Goal: Task Accomplishment & Management: Complete application form

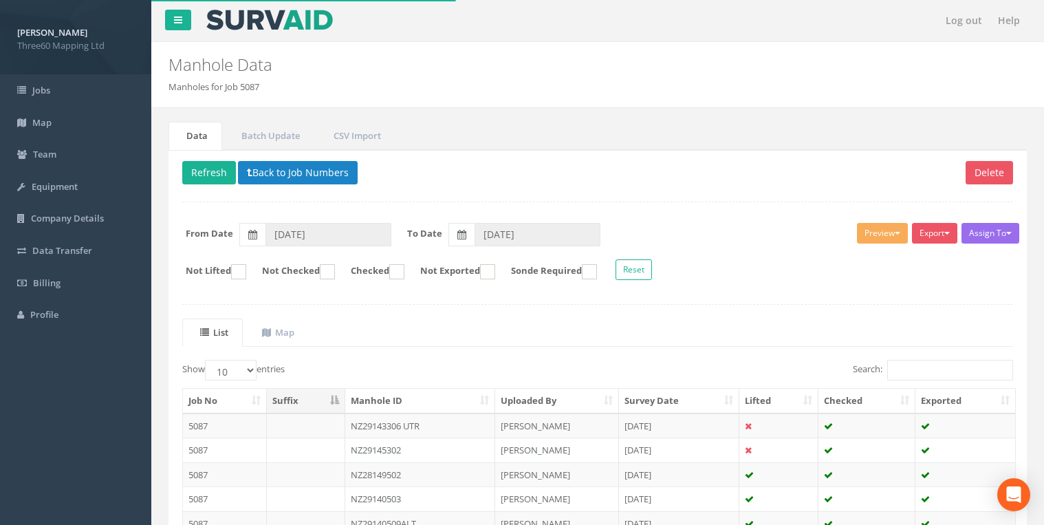
scroll to position [73, 0]
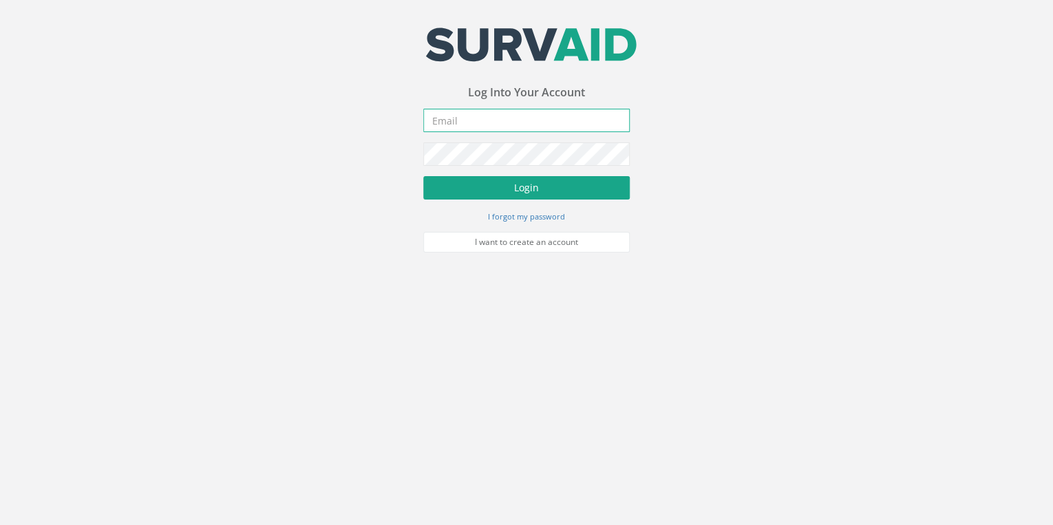
type input "info@360hq.co.uk"
click at [579, 182] on button "Login" at bounding box center [526, 187] width 206 height 23
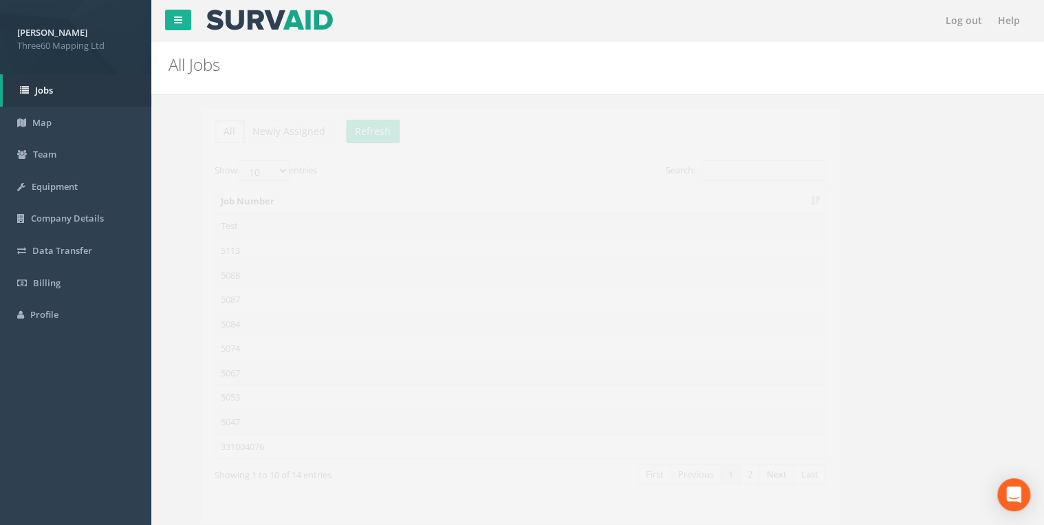
click at [209, 314] on td "5084" at bounding box center [488, 324] width 610 height 25
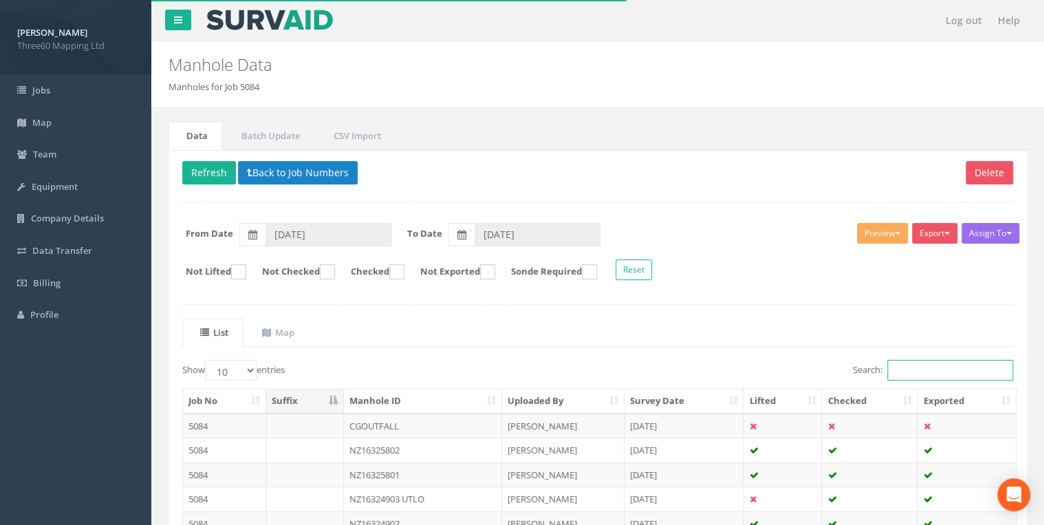
click at [907, 367] on input "Search:" at bounding box center [950, 370] width 126 height 21
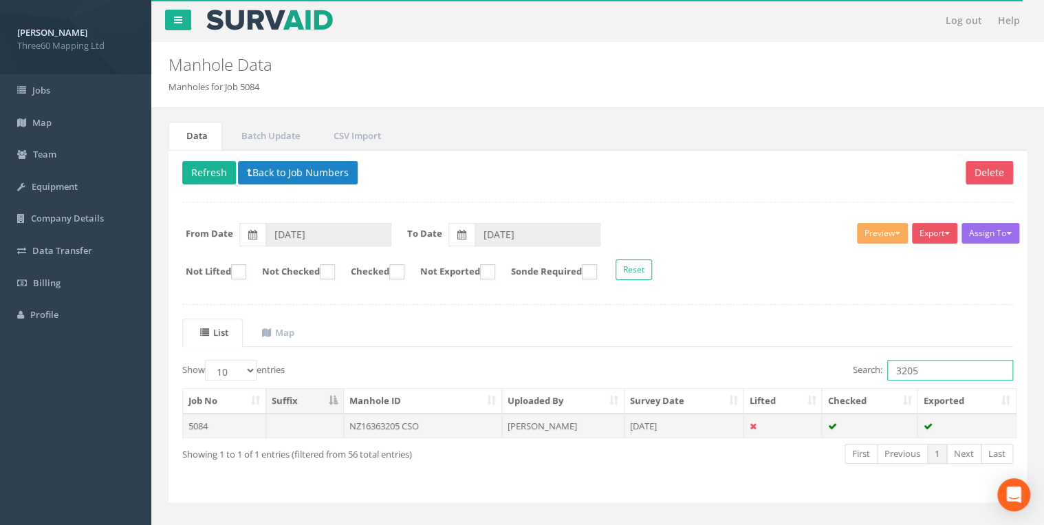
type input "3205"
click at [413, 420] on td "NZ16363205 CSO" at bounding box center [423, 425] width 158 height 25
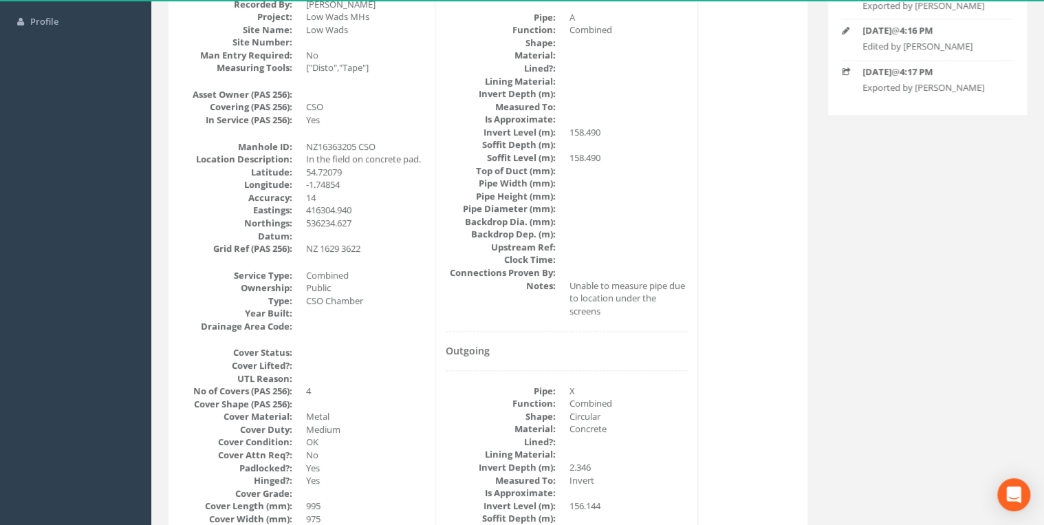
scroll to position [73, 0]
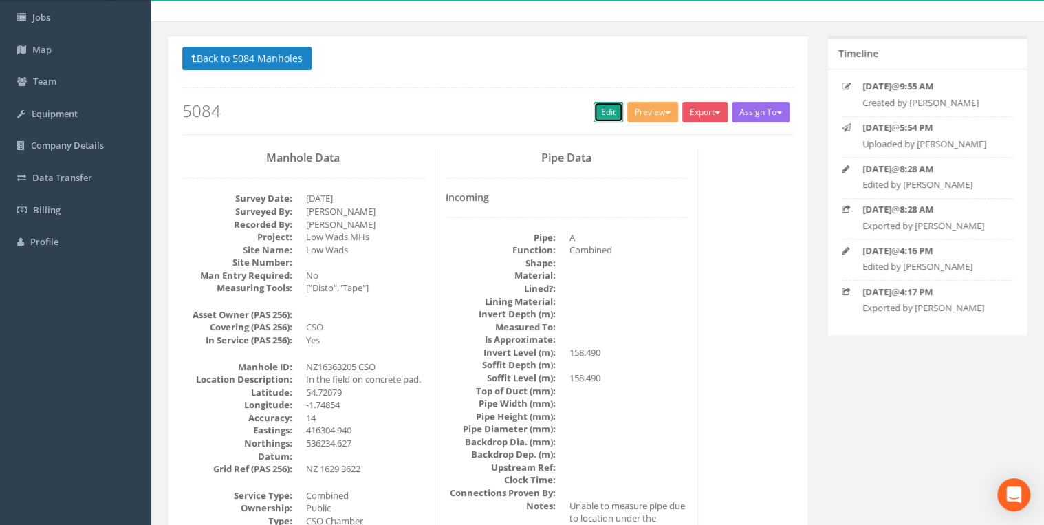
click at [599, 120] on link "Edit" at bounding box center [609, 112] width 30 height 21
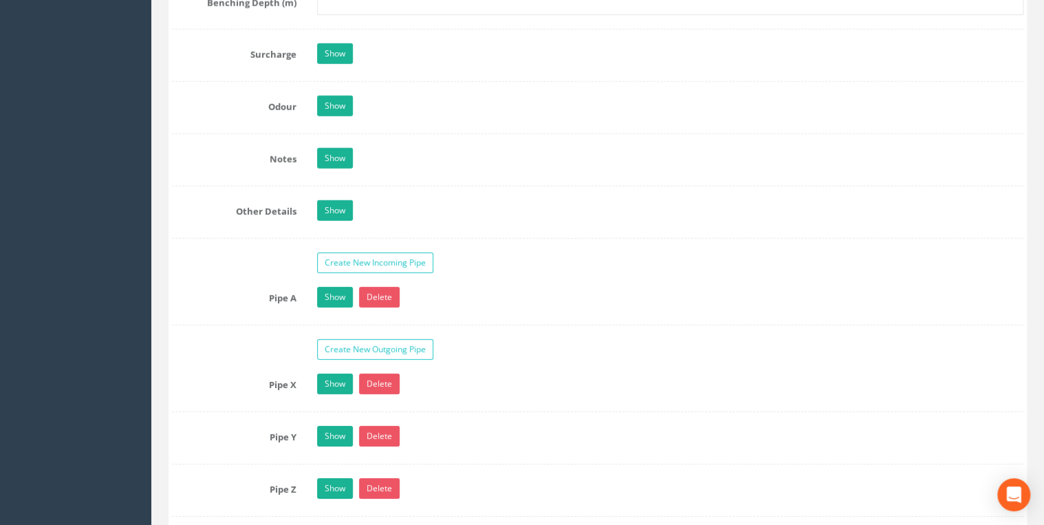
scroll to position [2054, 0]
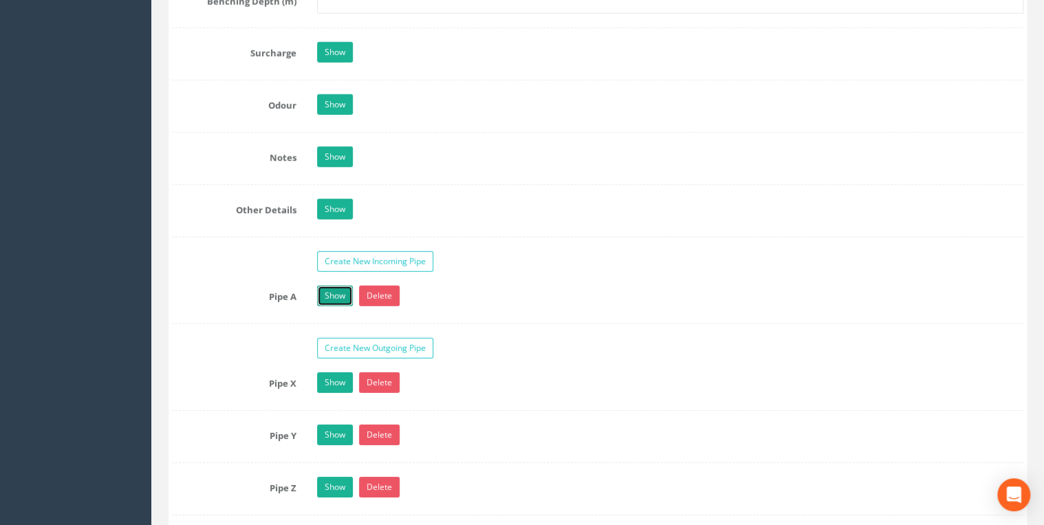
click at [345, 295] on link "Show" at bounding box center [335, 296] width 36 height 21
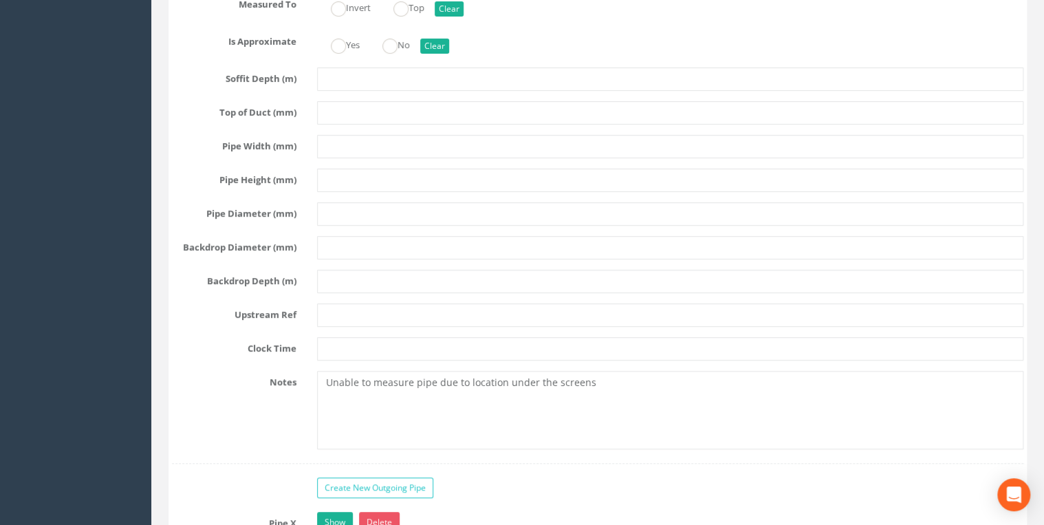
scroll to position [2715, 0]
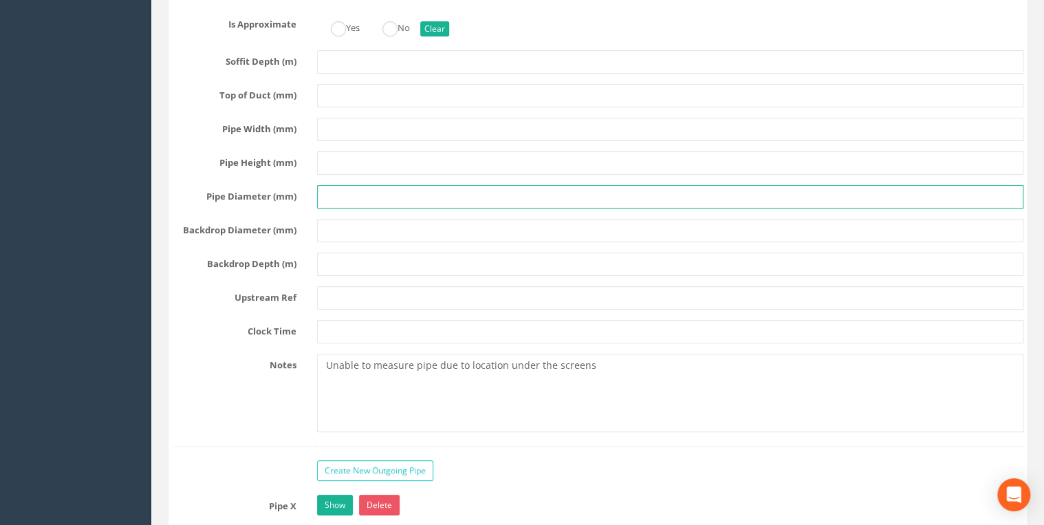
click at [333, 188] on input "text" at bounding box center [670, 196] width 707 height 23
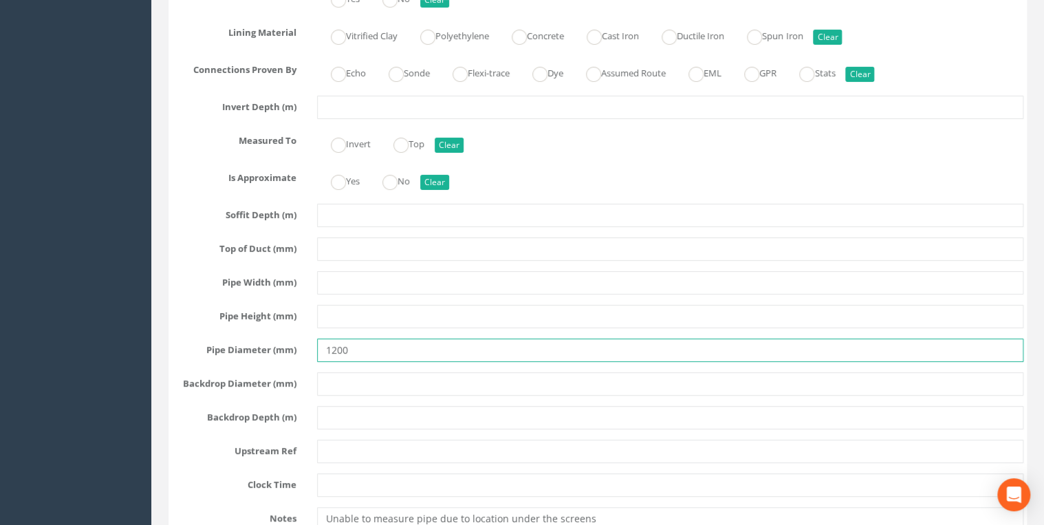
scroll to position [2495, 0]
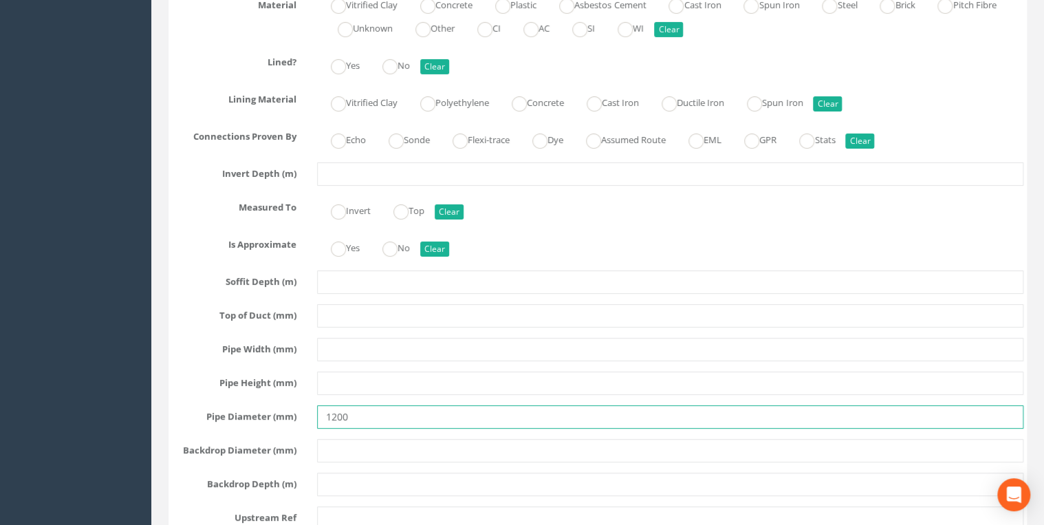
type input "1200"
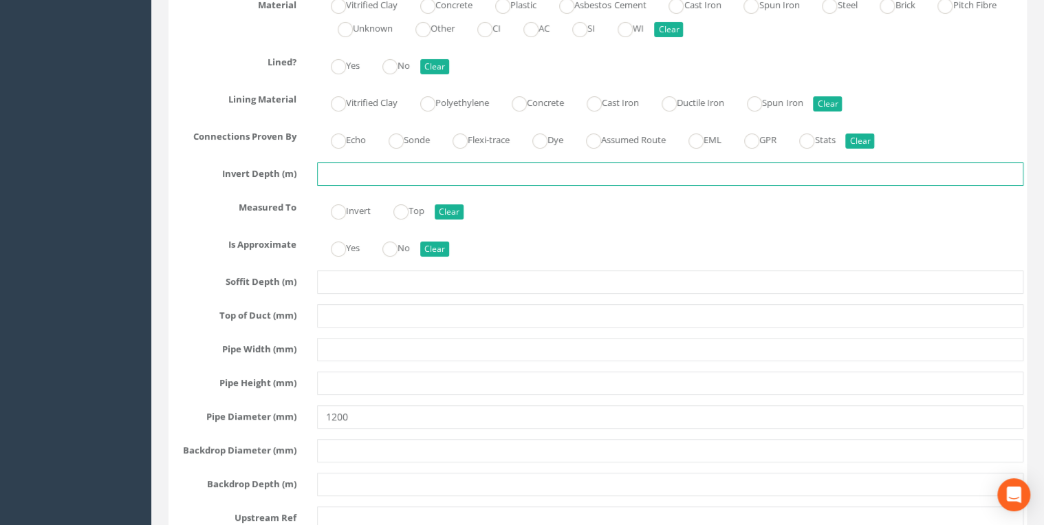
click at [340, 162] on input "text" at bounding box center [670, 173] width 707 height 23
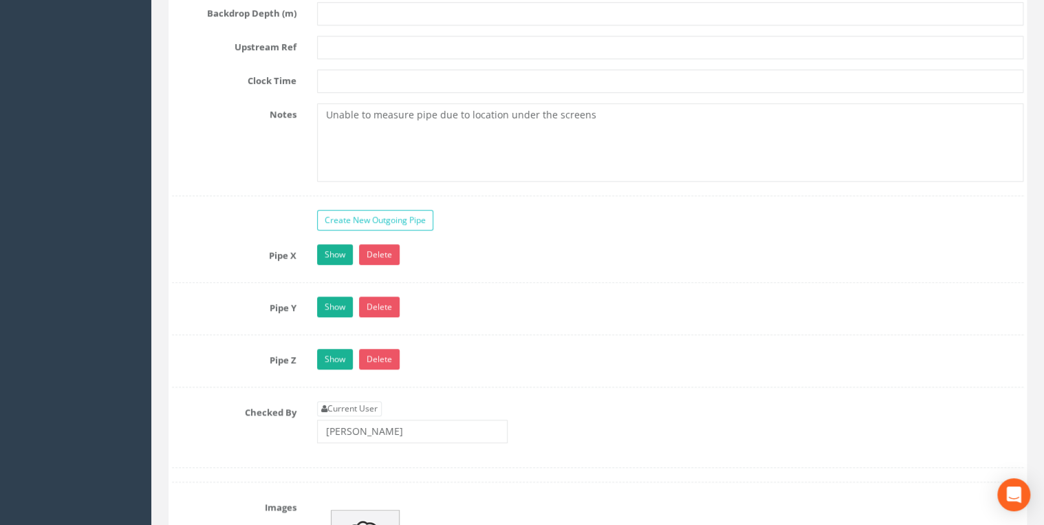
scroll to position [3155, 0]
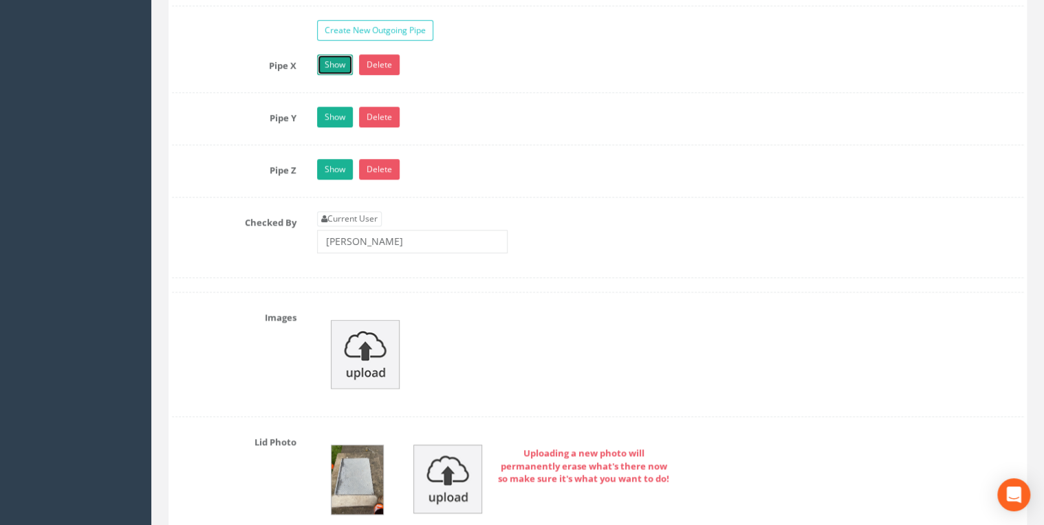
click at [325, 61] on link "Show" at bounding box center [335, 64] width 36 height 21
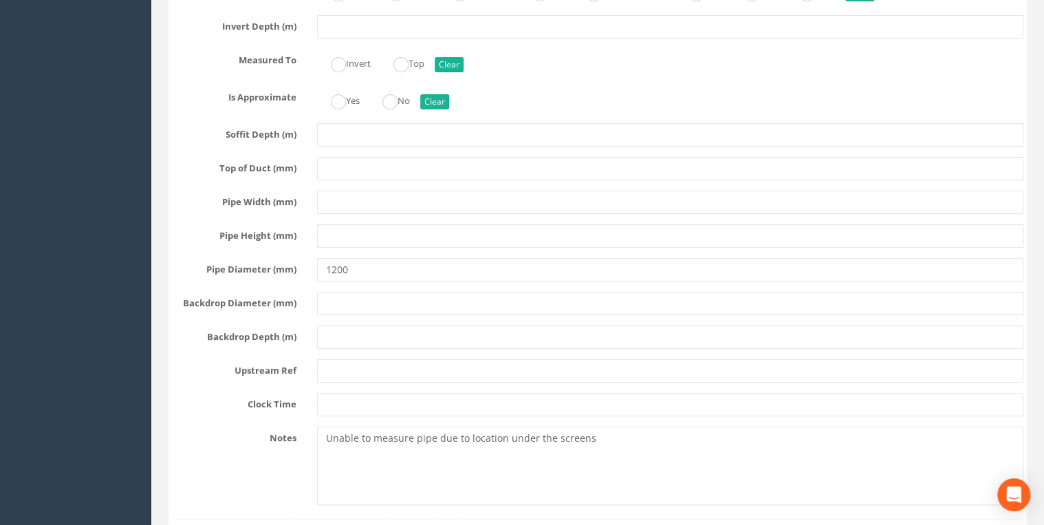
scroll to position [2568, 0]
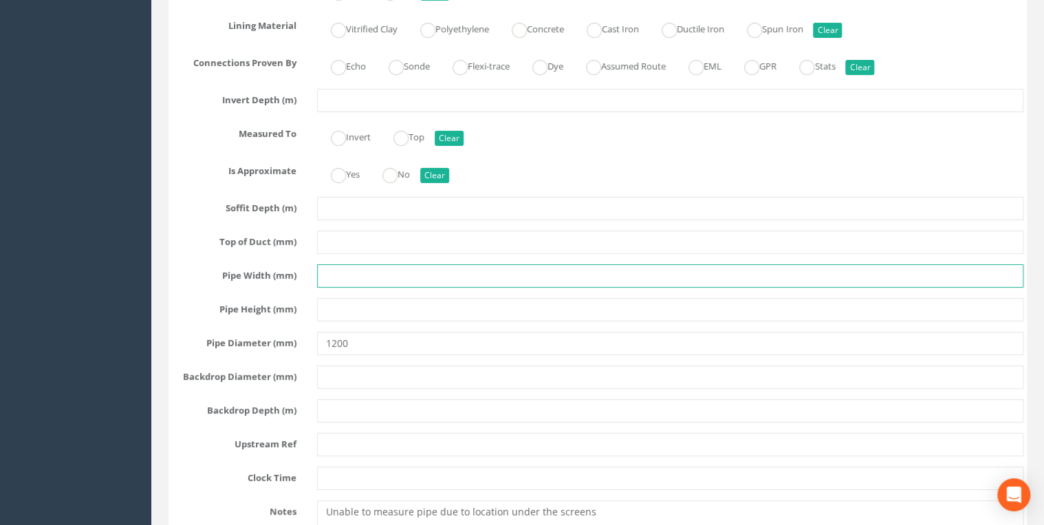
click at [333, 264] on input "text" at bounding box center [670, 275] width 707 height 23
type input "1200"
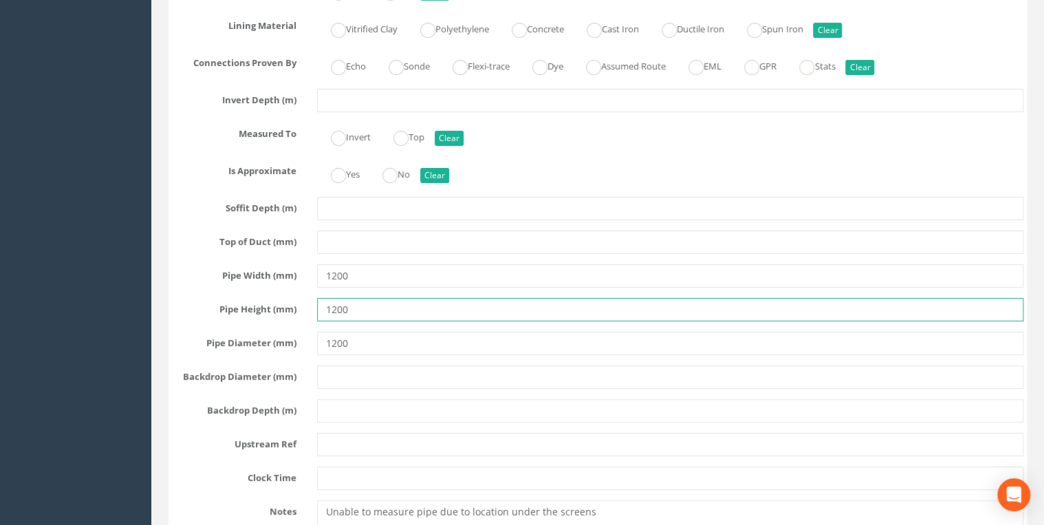
type input "1200"
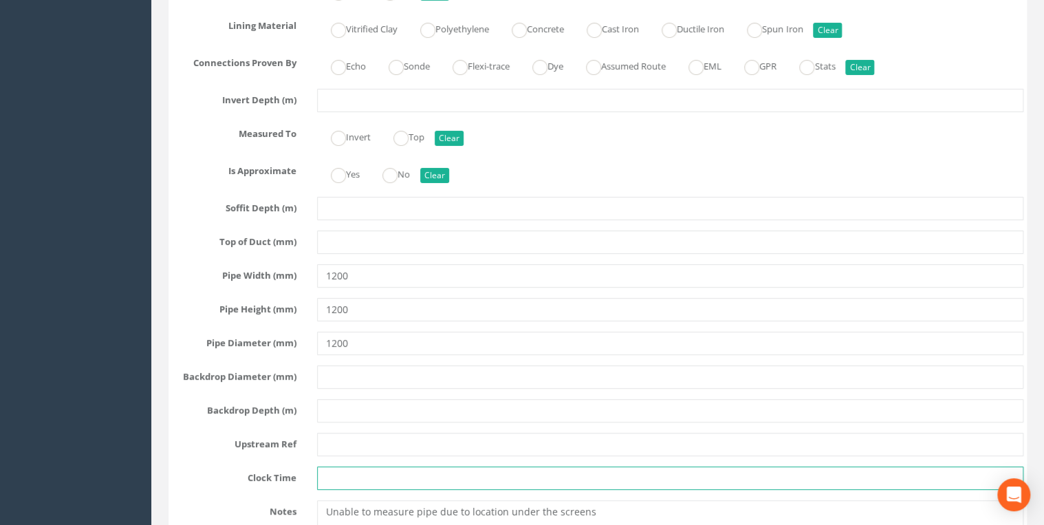
click at [349, 471] on input "text" at bounding box center [670, 477] width 707 height 23
type input "1"
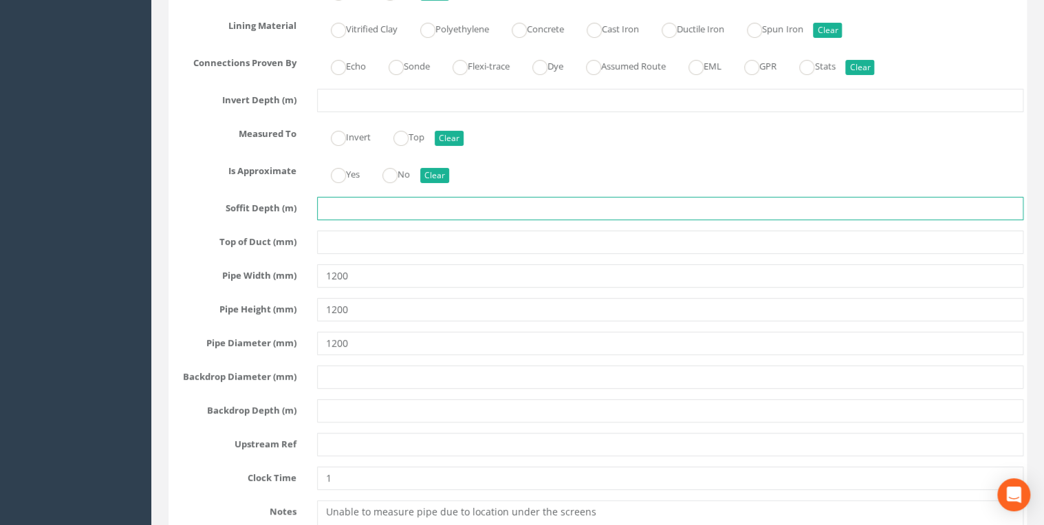
click at [351, 204] on input "text" at bounding box center [670, 208] width 707 height 23
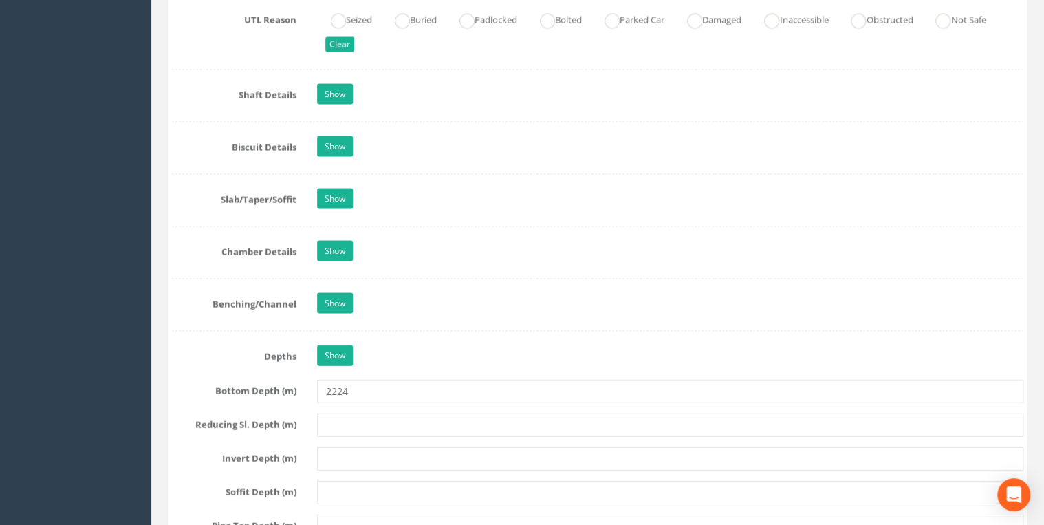
scroll to position [1321, 0]
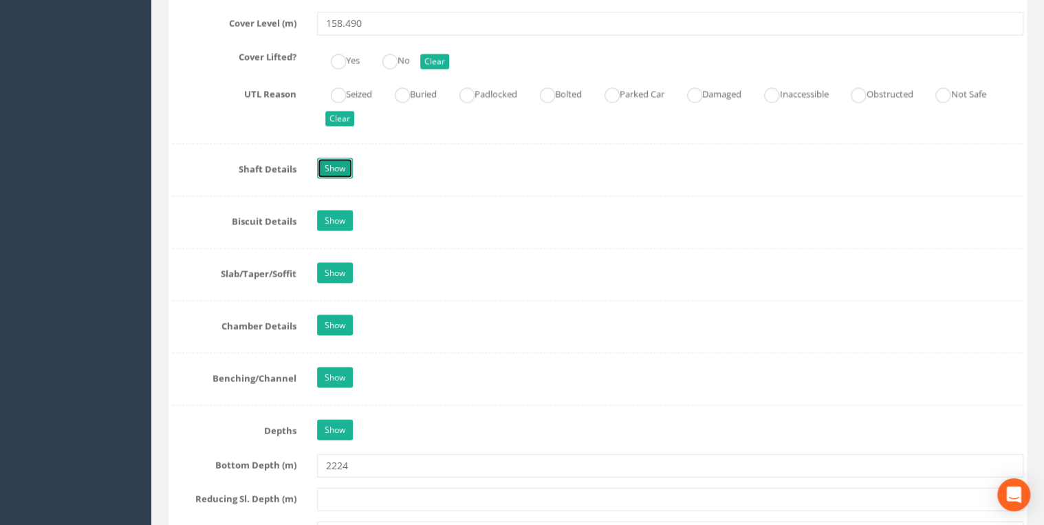
click at [338, 164] on link "Show" at bounding box center [335, 168] width 36 height 21
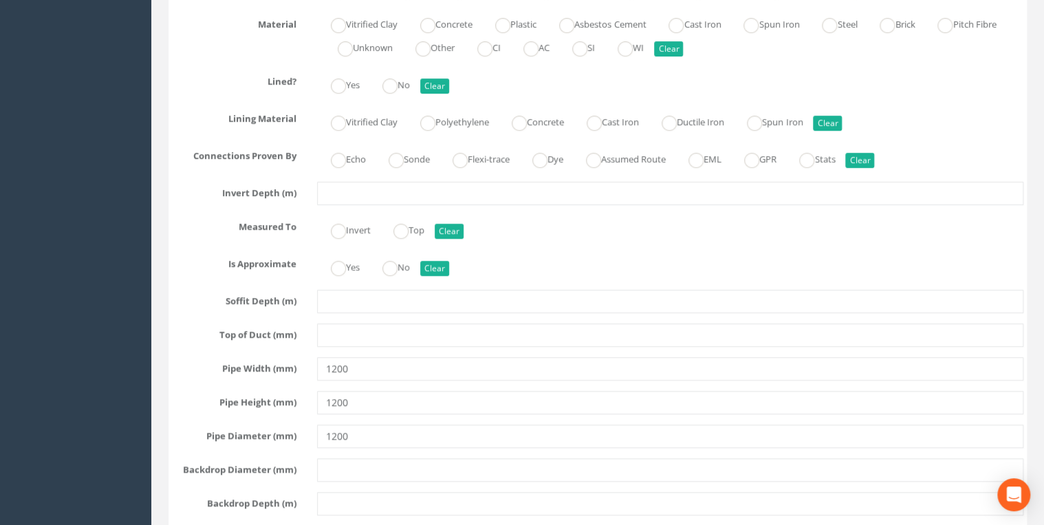
scroll to position [2935, 0]
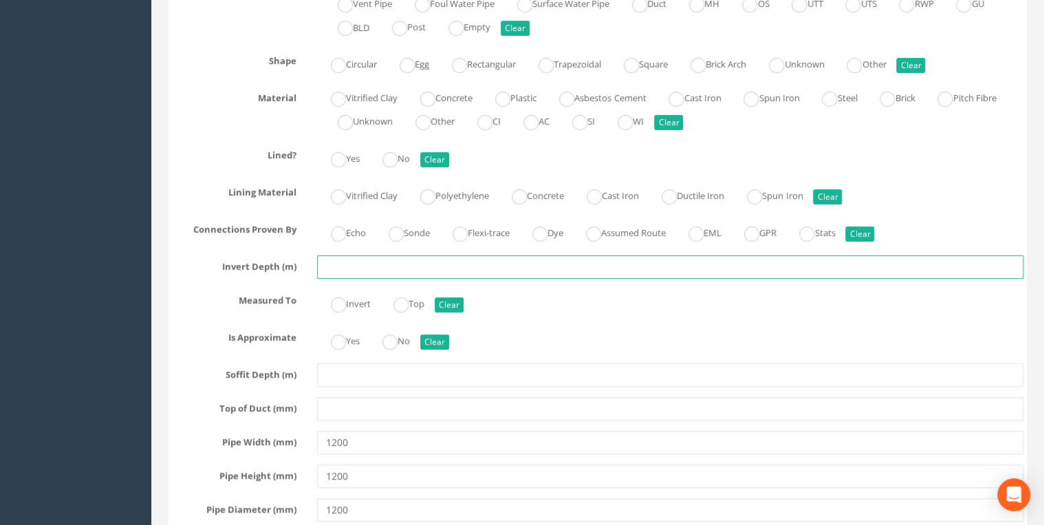
click at [356, 256] on input "text" at bounding box center [670, 266] width 707 height 23
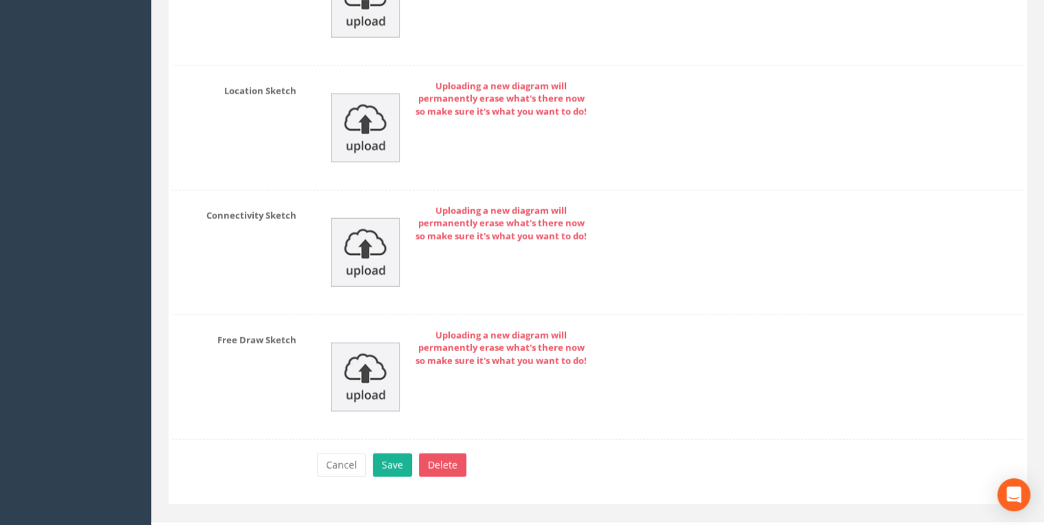
scroll to position [6822, 0]
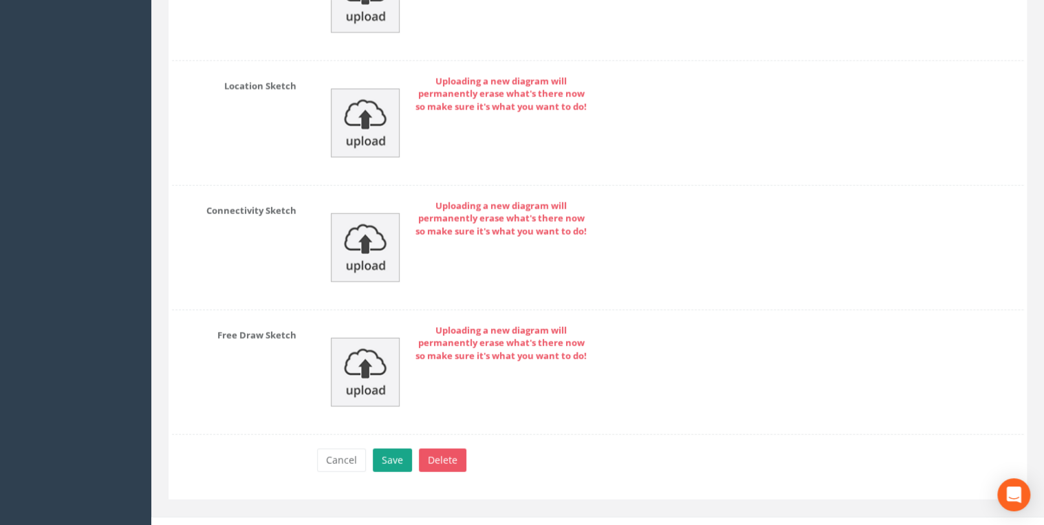
type input "2.170"
click at [385, 449] on button "Save" at bounding box center [392, 460] width 39 height 23
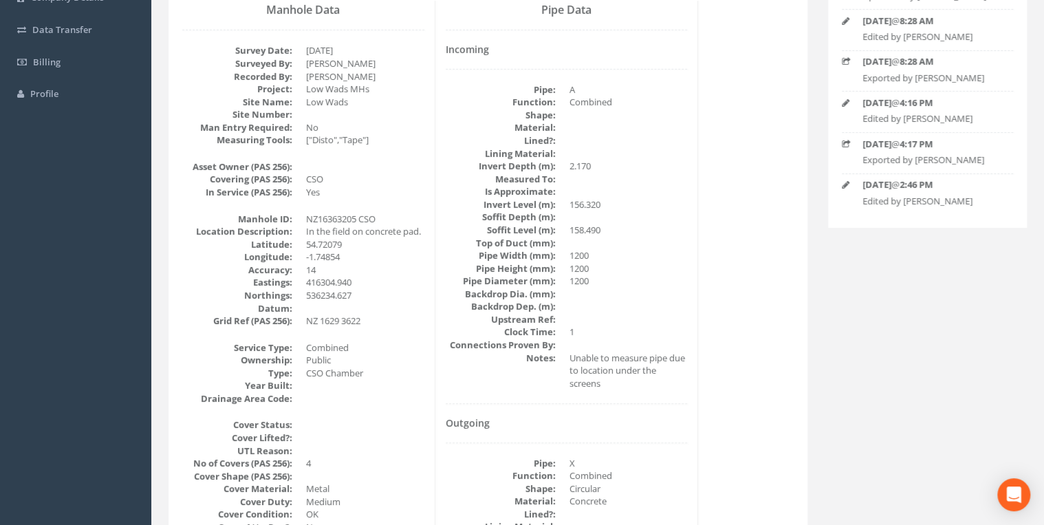
scroll to position [0, 0]
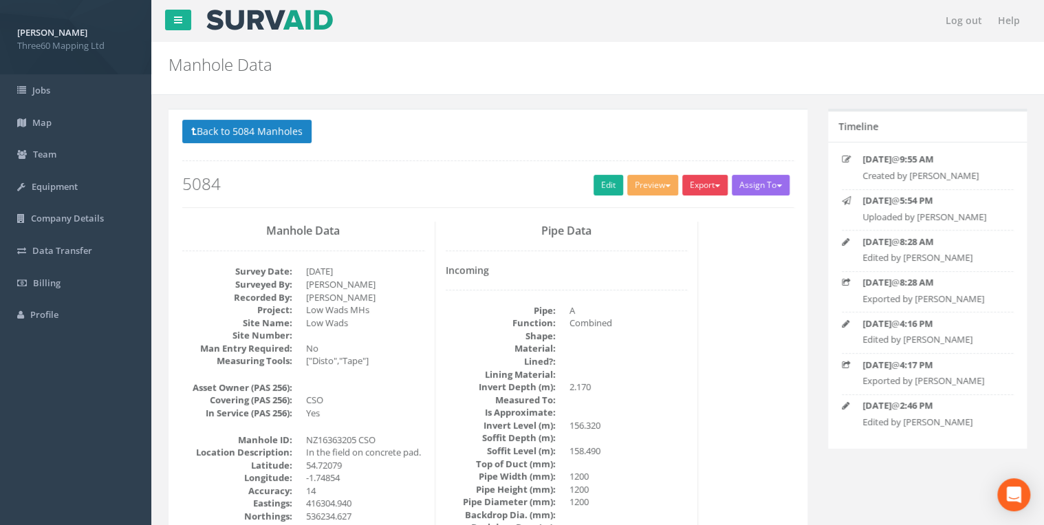
click at [700, 181] on button "Export" at bounding box center [704, 185] width 45 height 21
click at [665, 203] on link "360 Manhole" at bounding box center [677, 213] width 105 height 21
